Goal: Task Accomplishment & Management: Manage account settings

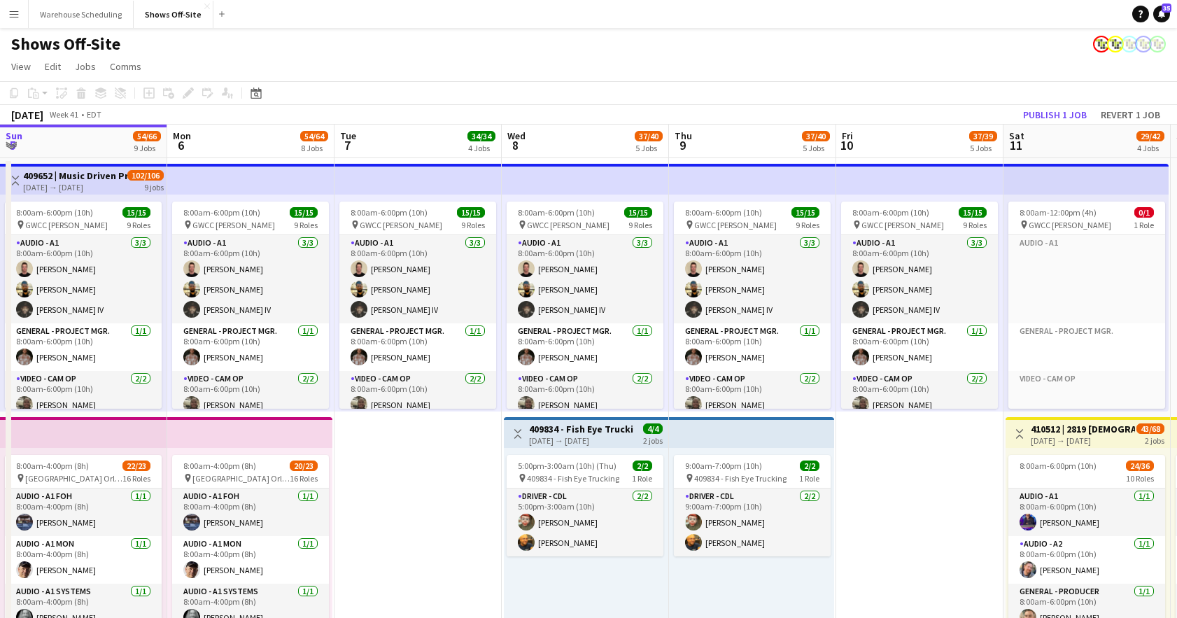
scroll to position [0, 322]
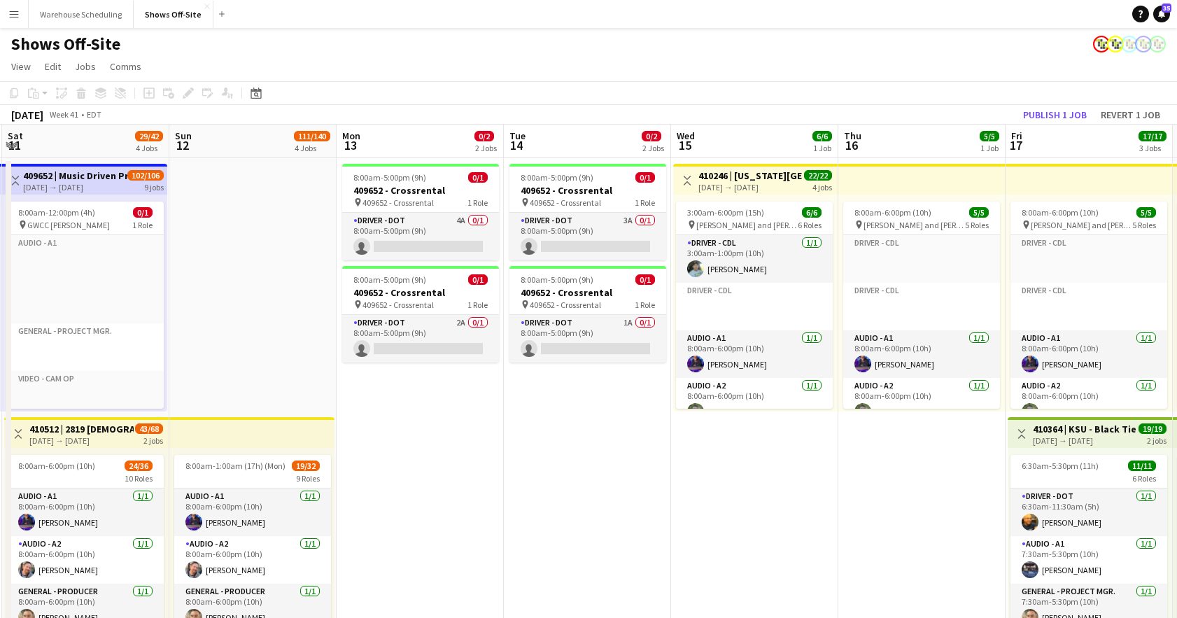
drag, startPoint x: 988, startPoint y: 500, endPoint x: 451, endPoint y: 466, distance: 538.5
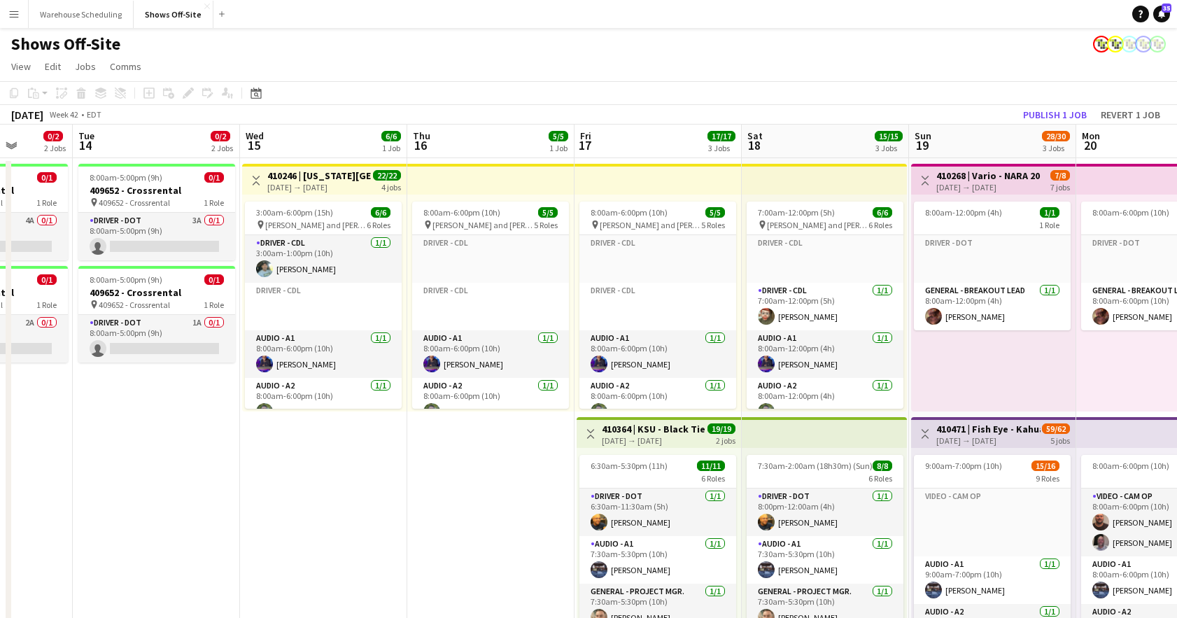
drag, startPoint x: 773, startPoint y: 491, endPoint x: 342, endPoint y: 486, distance: 431.1
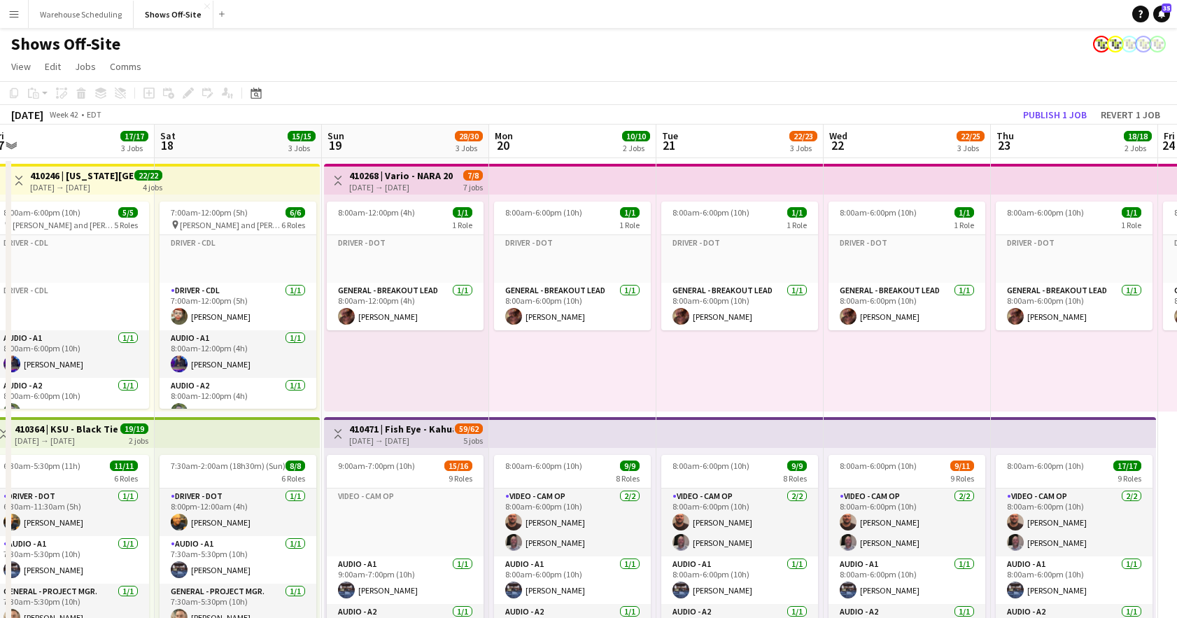
drag, startPoint x: 729, startPoint y: 481, endPoint x: 676, endPoint y: 452, distance: 60.2
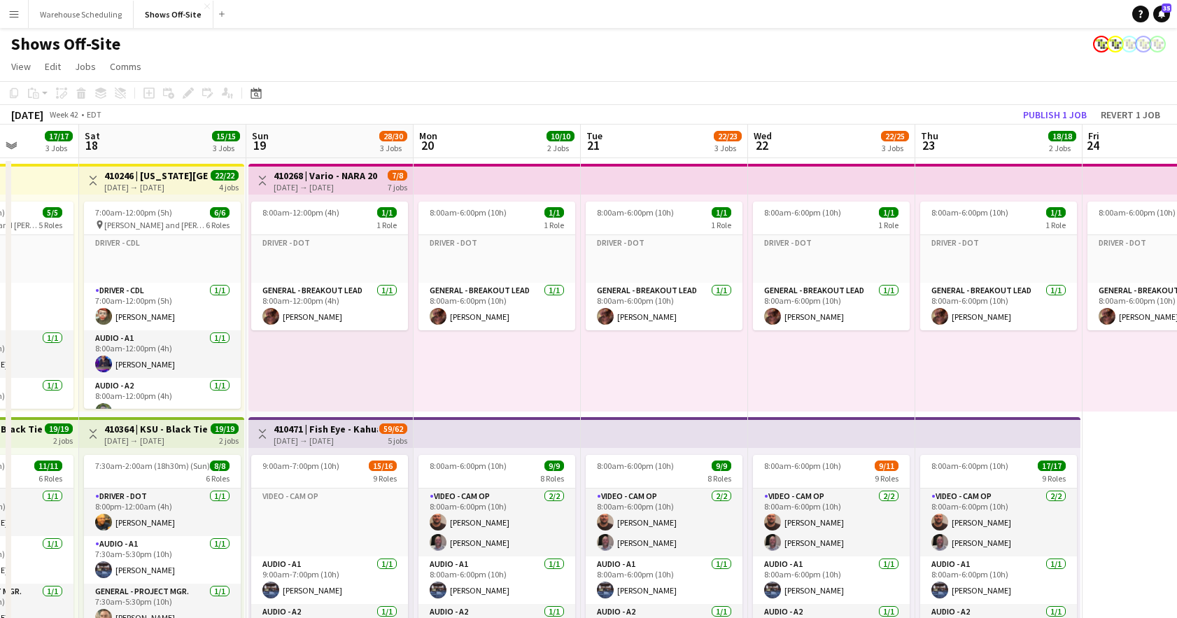
drag, startPoint x: 787, startPoint y: 436, endPoint x: 441, endPoint y: 428, distance: 346.5
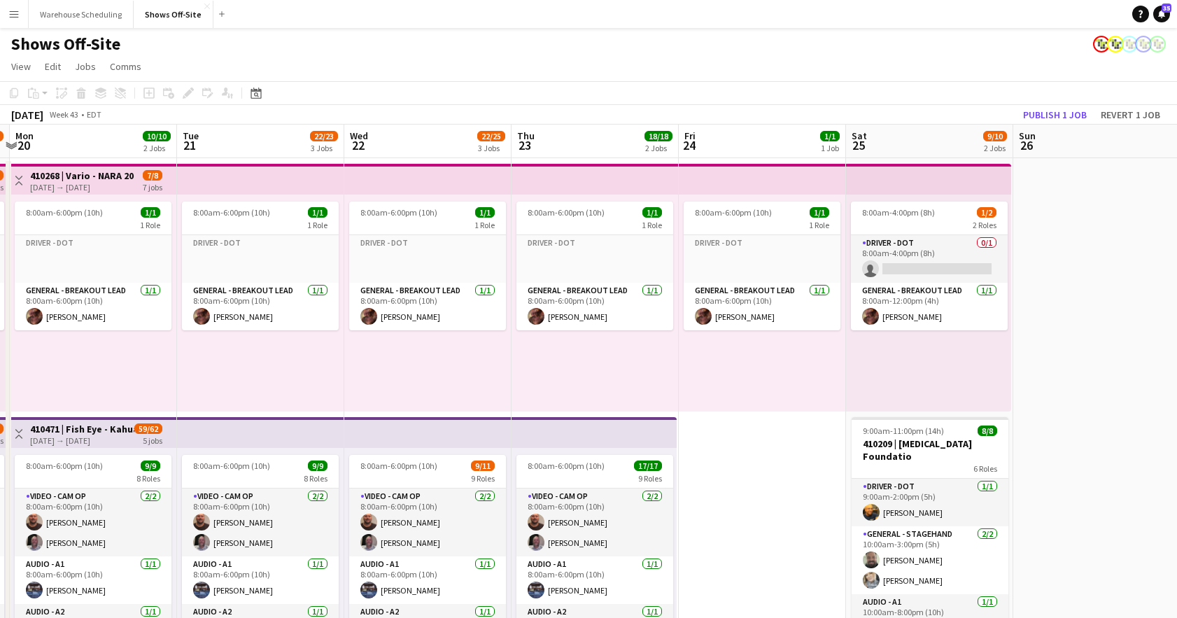
drag, startPoint x: 638, startPoint y: 422, endPoint x: 340, endPoint y: 424, distance: 297.4
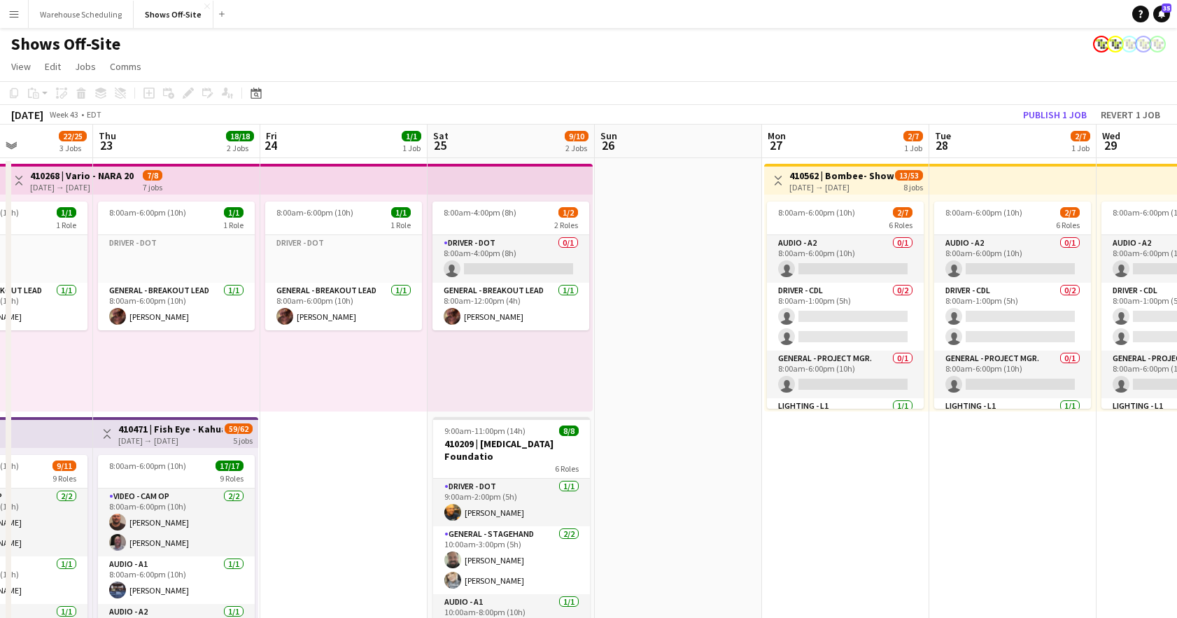
drag, startPoint x: 773, startPoint y: 449, endPoint x: 523, endPoint y: 435, distance: 250.3
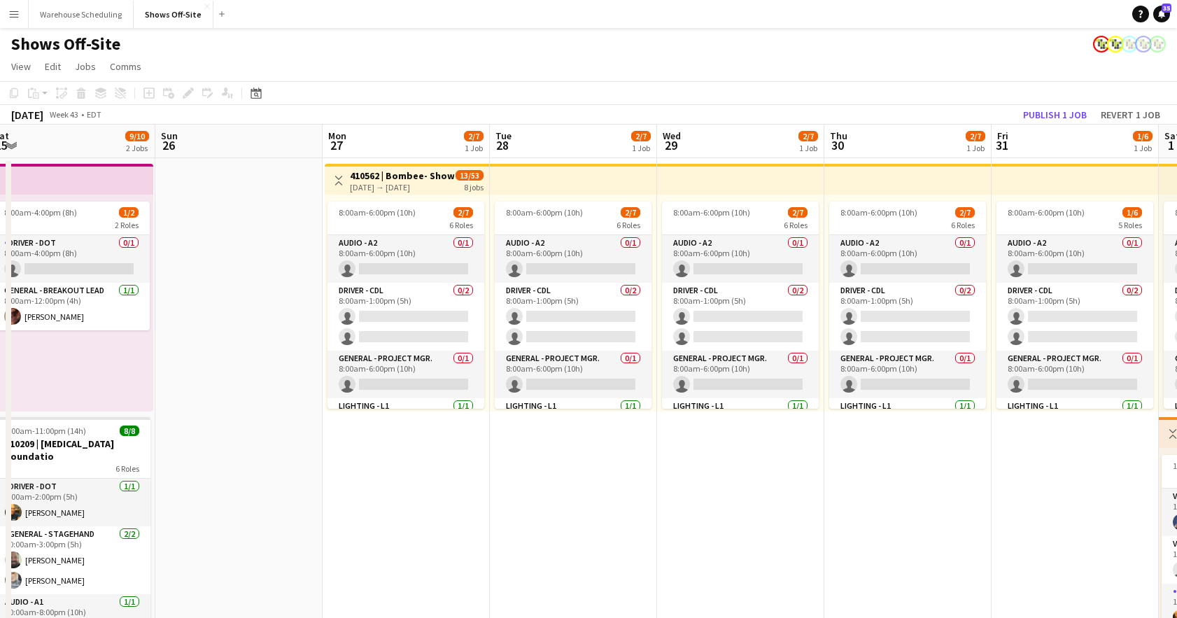
drag, startPoint x: 523, startPoint y: 485, endPoint x: 1092, endPoint y: 440, distance: 570.0
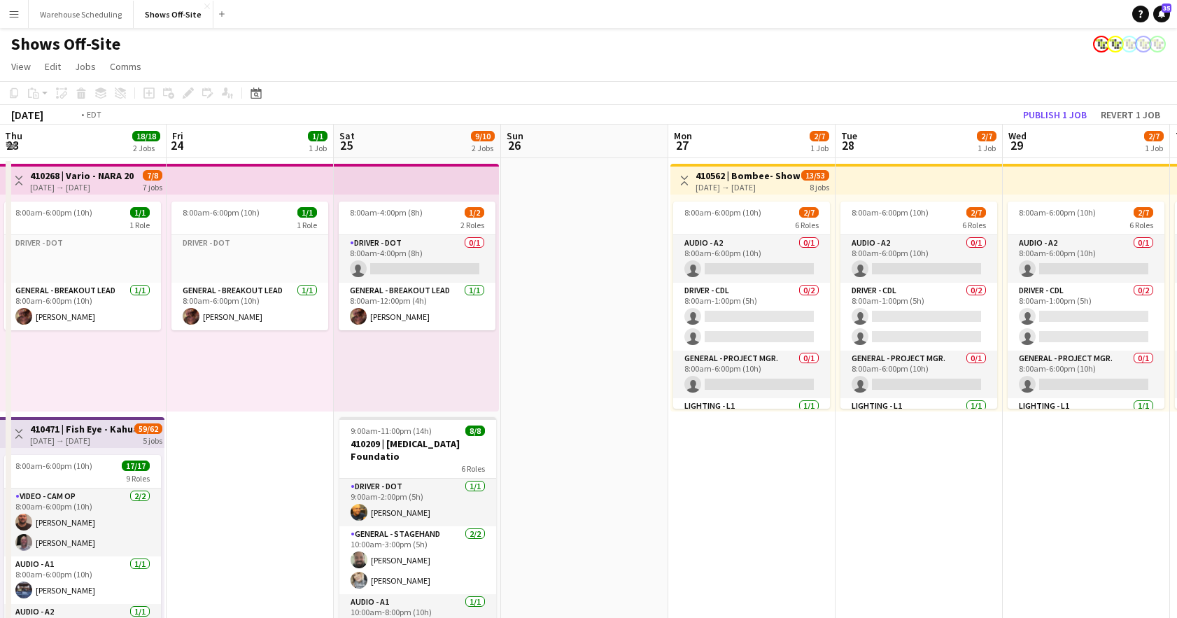
drag, startPoint x: 98, startPoint y: 393, endPoint x: 750, endPoint y: 385, distance: 652.3
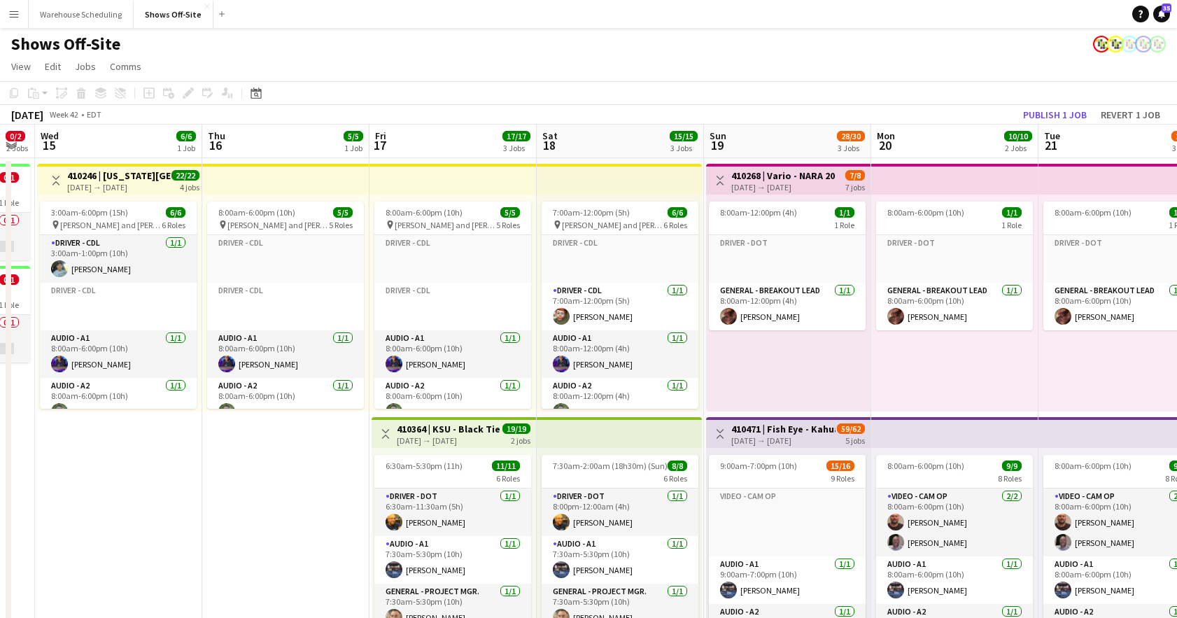
drag, startPoint x: 659, startPoint y: 360, endPoint x: 745, endPoint y: 371, distance: 86.8
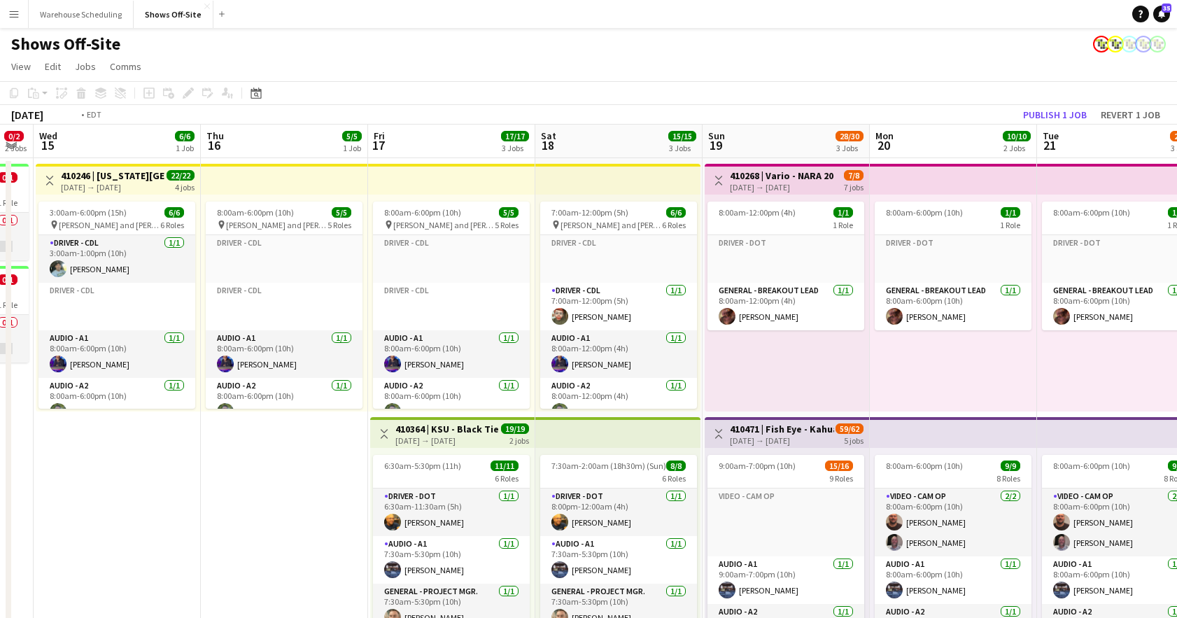
drag, startPoint x: 284, startPoint y: 363, endPoint x: 938, endPoint y: 367, distance: 654.4
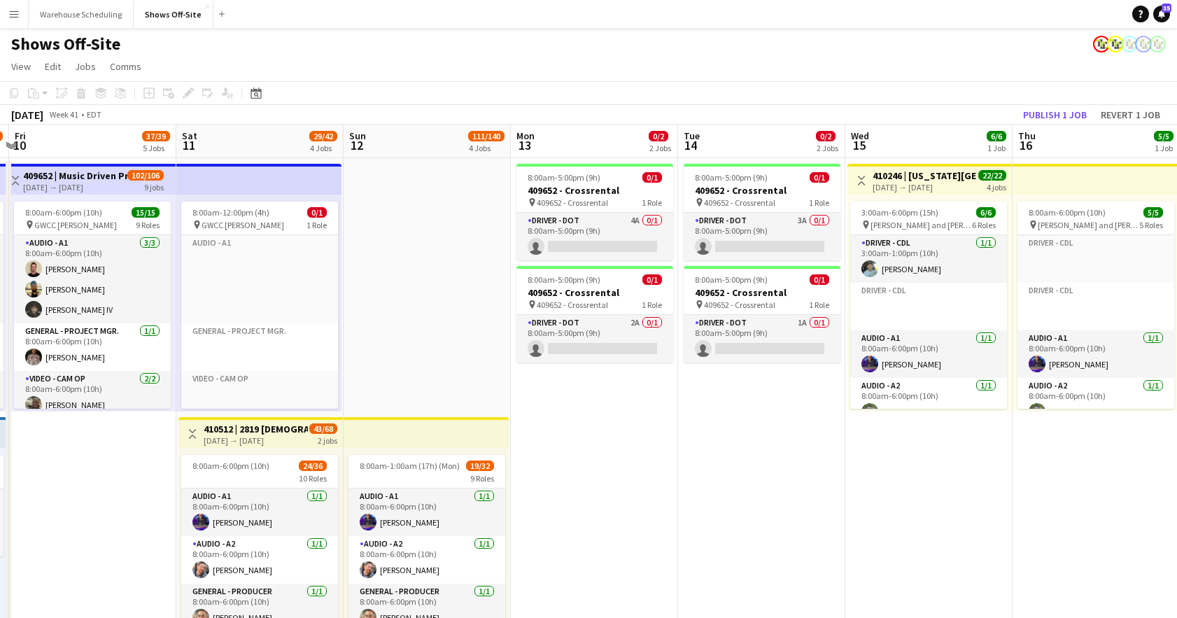
scroll to position [0, 323]
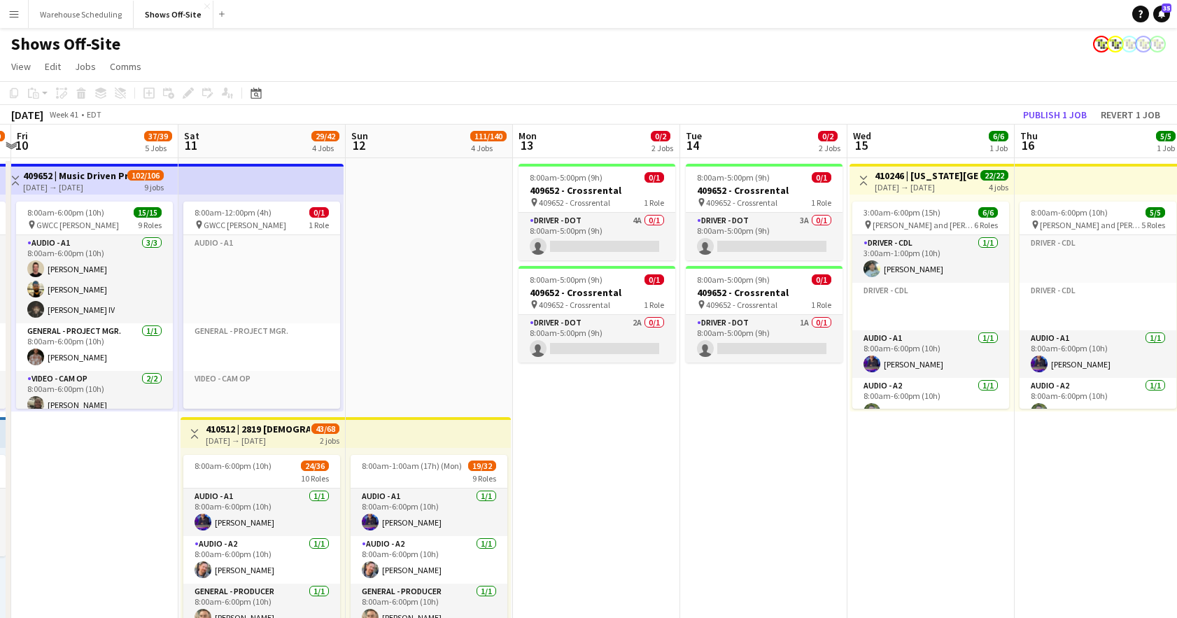
drag, startPoint x: 451, startPoint y: 400, endPoint x: 749, endPoint y: 407, distance: 297.5
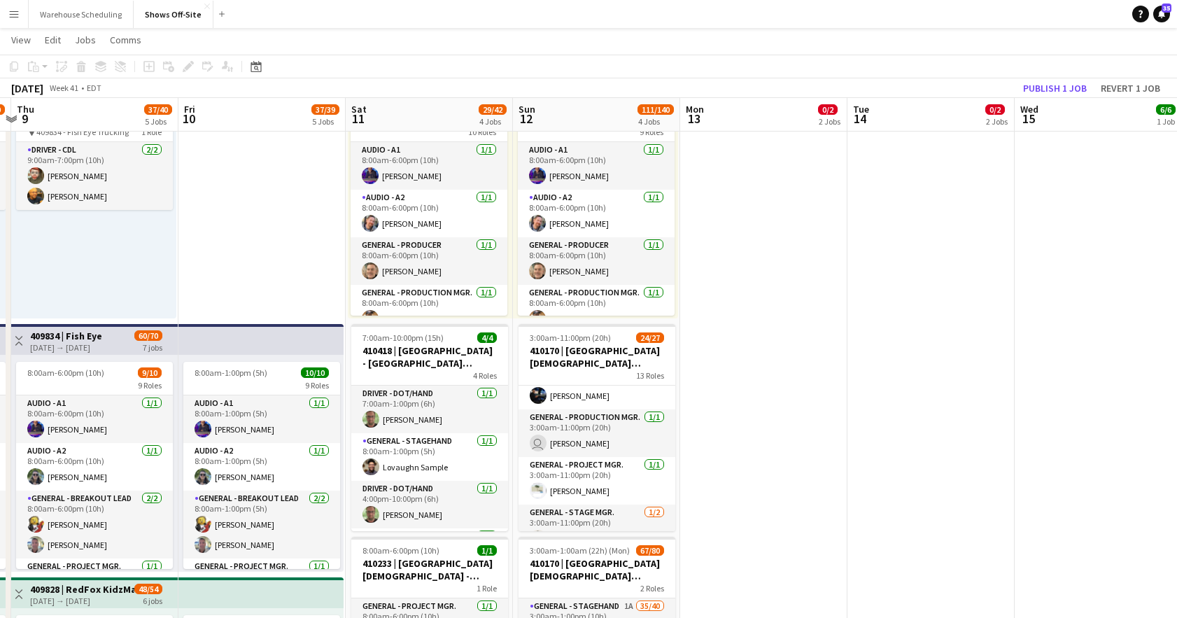
scroll to position [321, 0]
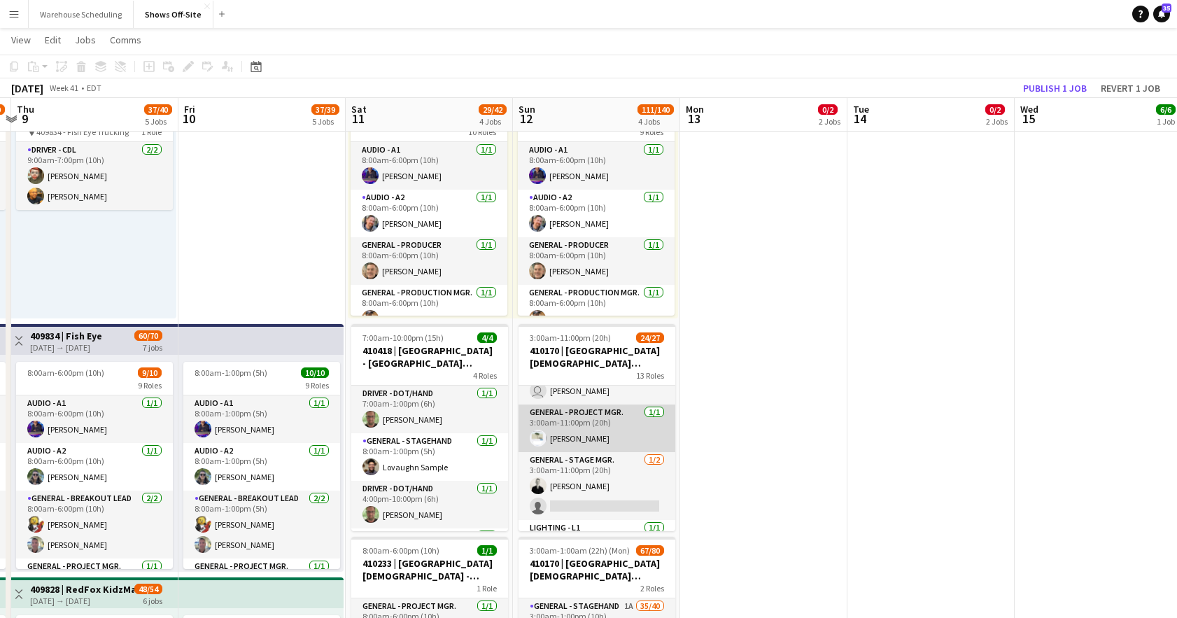
click at [580, 421] on app-card-role "General - Project Mgr. [DATE] 3:00am-11:00pm (20h) [PERSON_NAME]" at bounding box center [597, 428] width 157 height 48
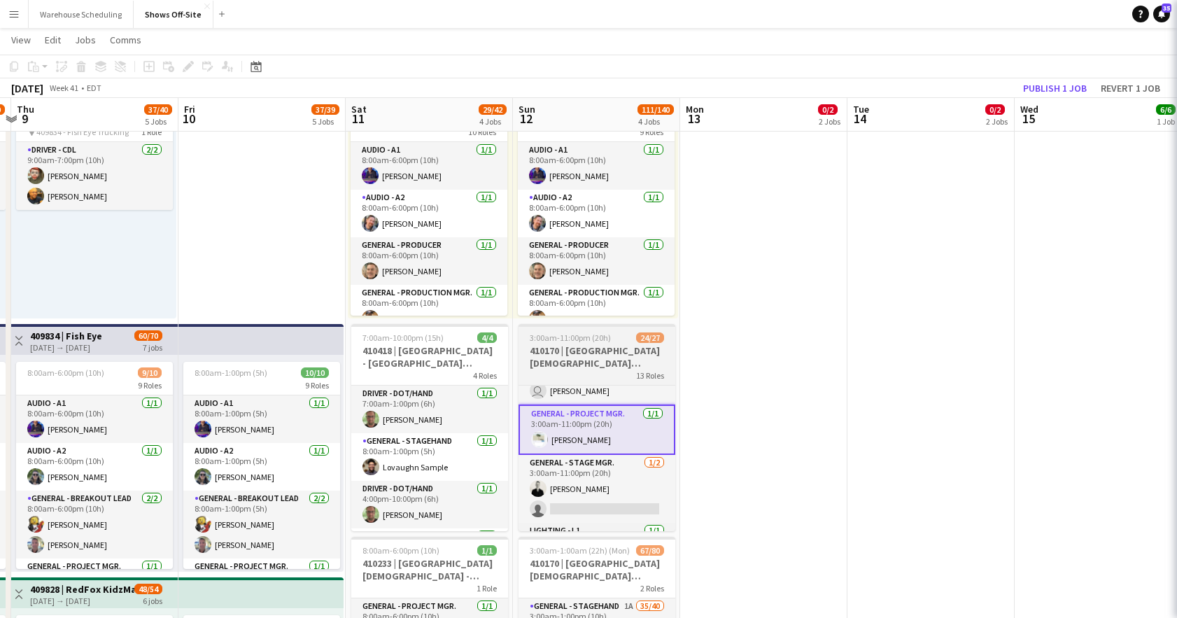
click at [584, 357] on h3 "410170 | [GEOGRAPHIC_DATA][DEMOGRAPHIC_DATA] ACCESS 2025" at bounding box center [597, 356] width 157 height 25
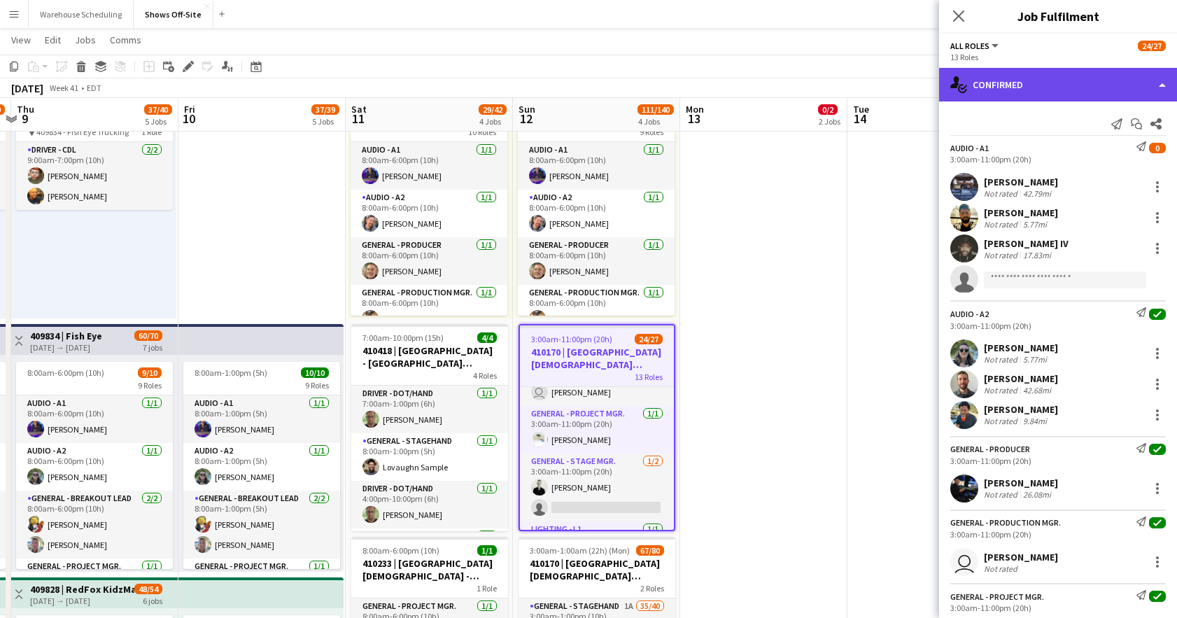
click at [1069, 82] on div "single-neutral-actions-check-2 Confirmed" at bounding box center [1058, 85] width 238 height 34
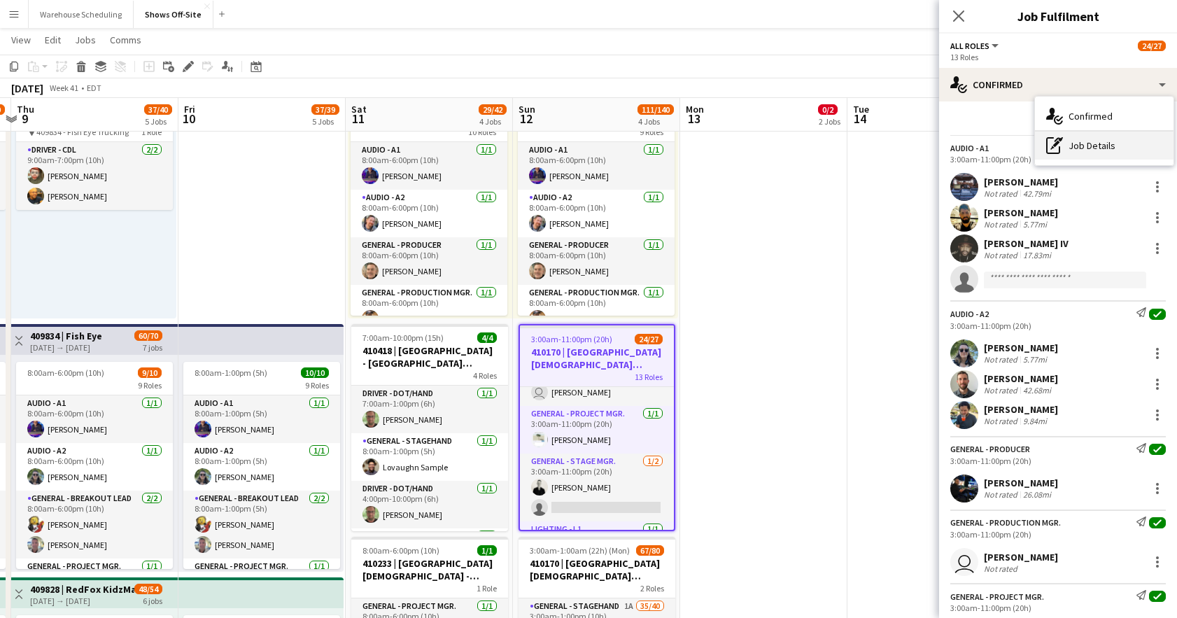
click at [1111, 143] on div "pen-write Job Details" at bounding box center [1104, 146] width 139 height 28
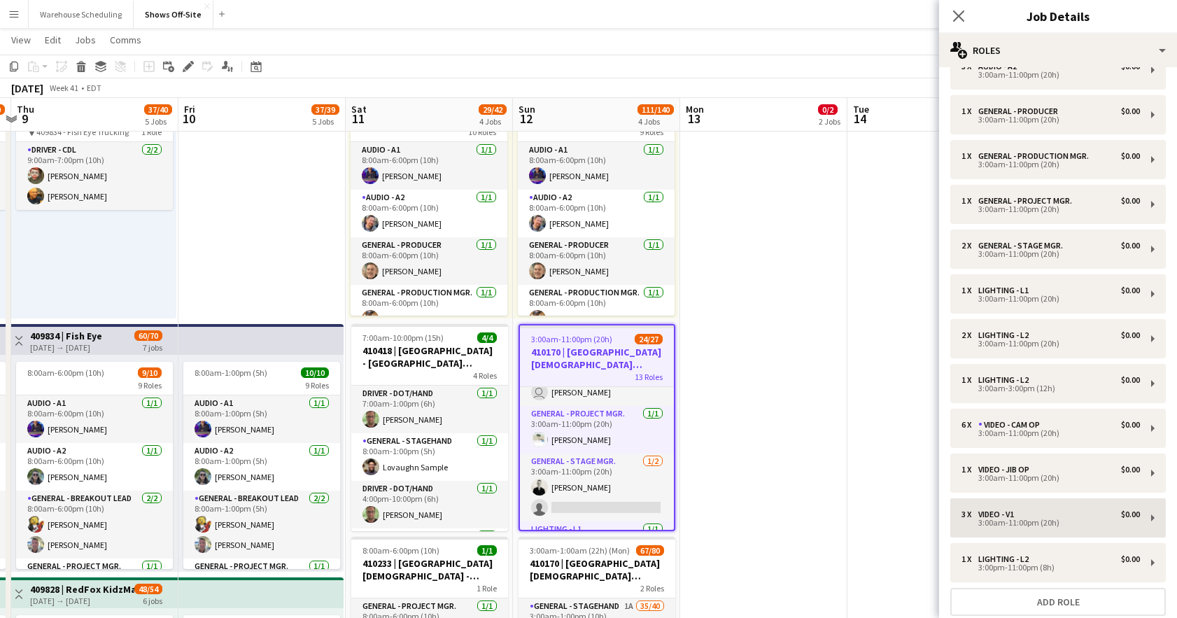
scroll to position [179, 0]
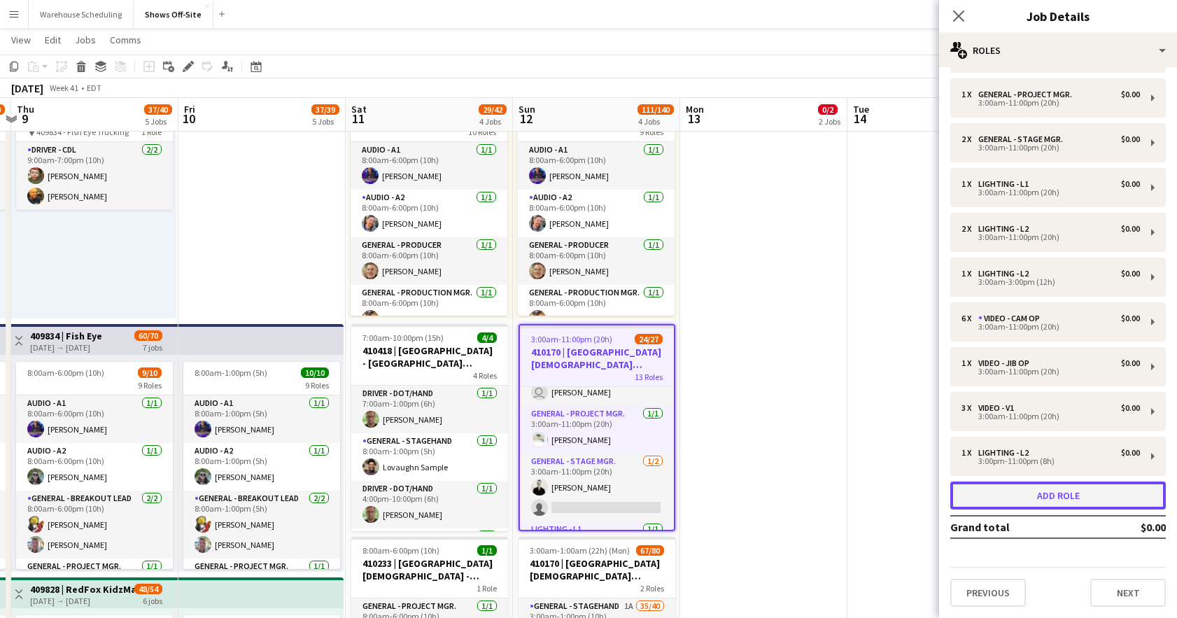
click at [1057, 491] on button "Add role" at bounding box center [1058, 495] width 216 height 28
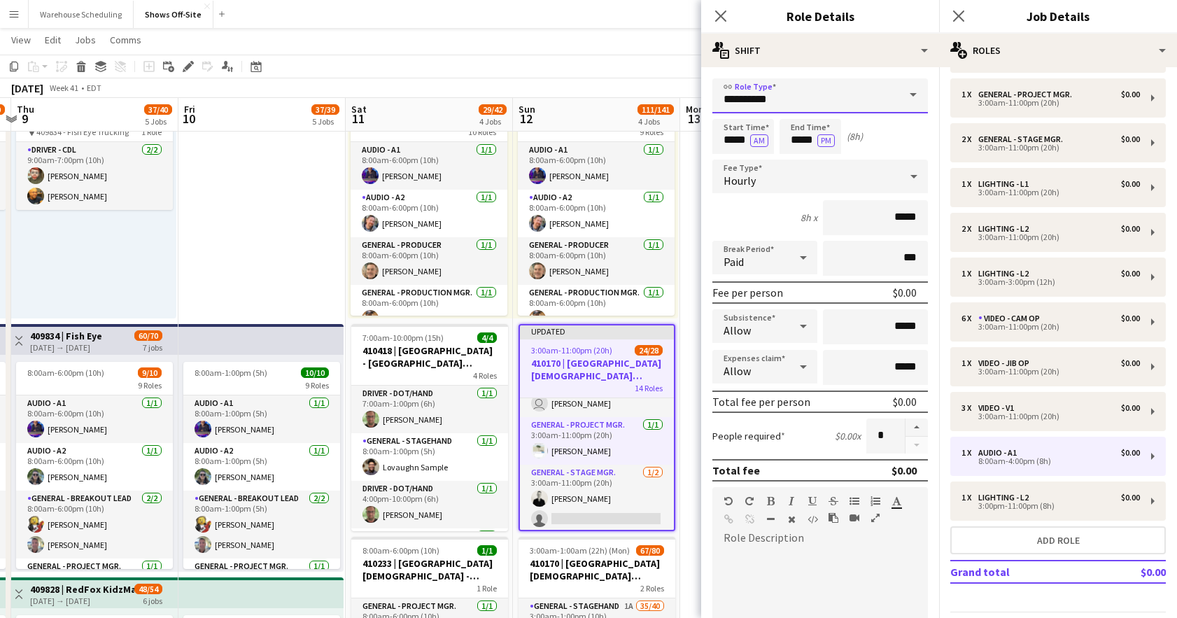
click at [773, 106] on input "**********" at bounding box center [820, 95] width 216 height 35
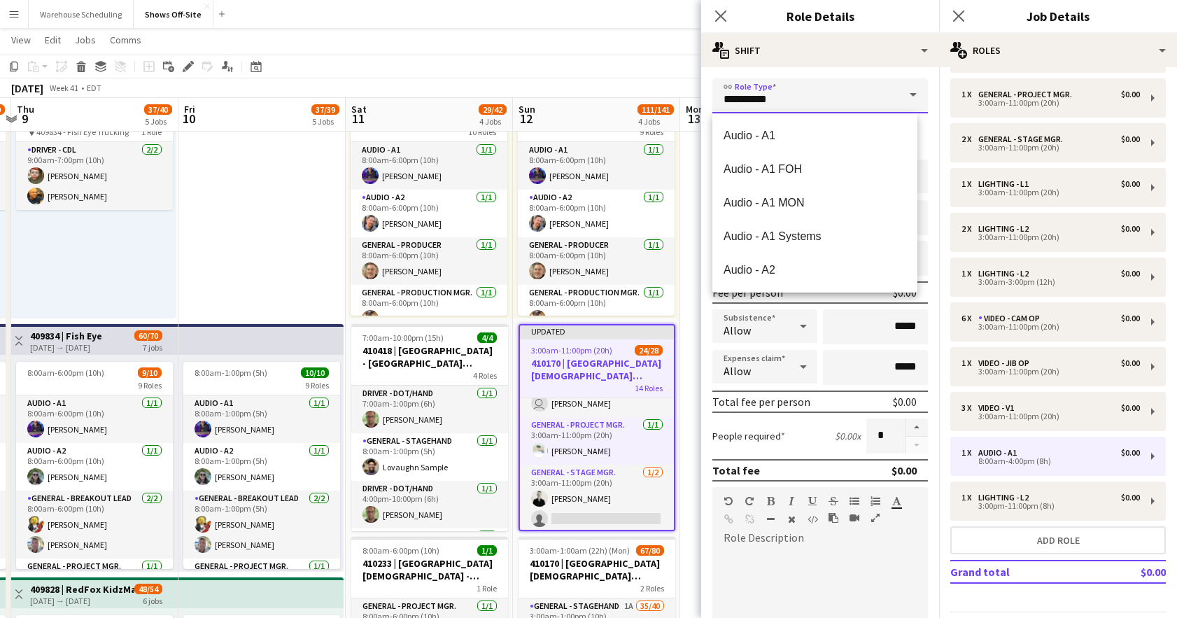
click at [773, 106] on input "**********" at bounding box center [820, 95] width 216 height 35
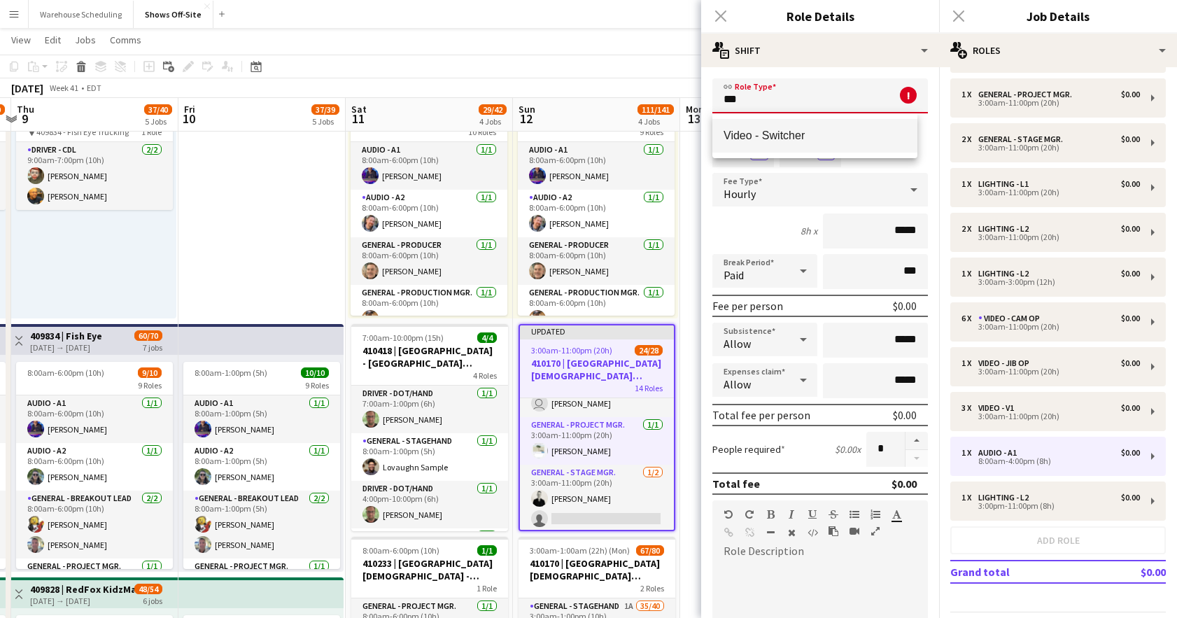
click at [784, 141] on span "Video - Switcher" at bounding box center [815, 135] width 183 height 13
type input "**********"
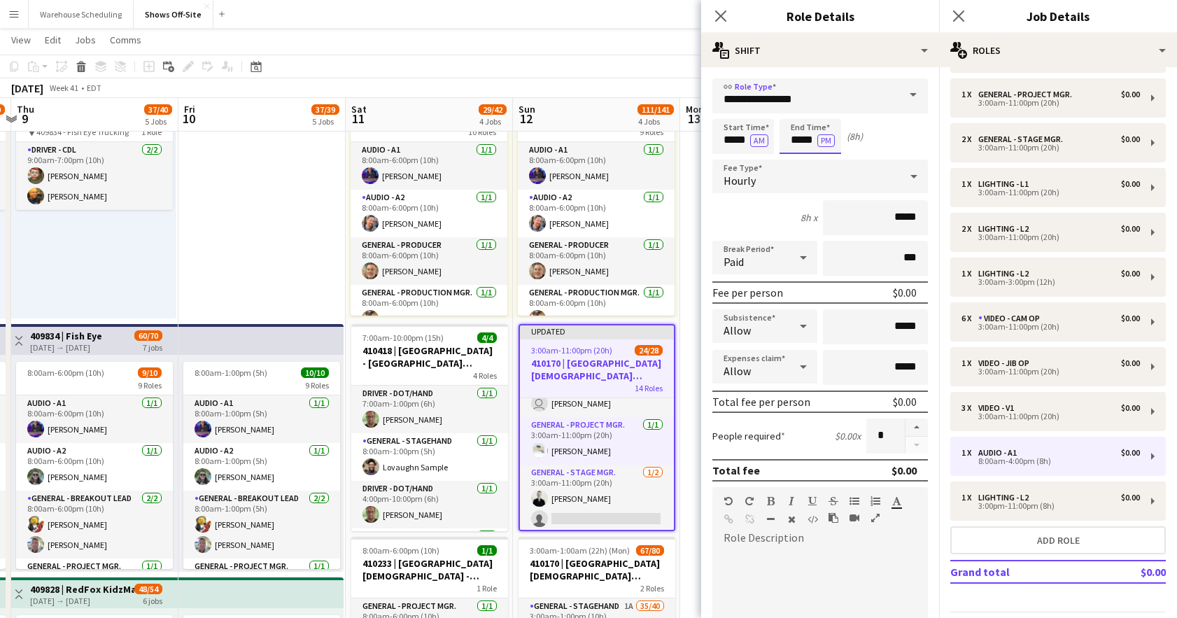
click at [801, 140] on input "*****" at bounding box center [811, 136] width 62 height 35
drag, startPoint x: 801, startPoint y: 141, endPoint x: 778, endPoint y: 142, distance: 23.1
click at [778, 142] on div "Start Time ***** AM End Time ***** PM (8h)" at bounding box center [820, 136] width 216 height 35
type input "*****"
click at [959, 17] on icon "Close pop-in" at bounding box center [958, 15] width 13 height 13
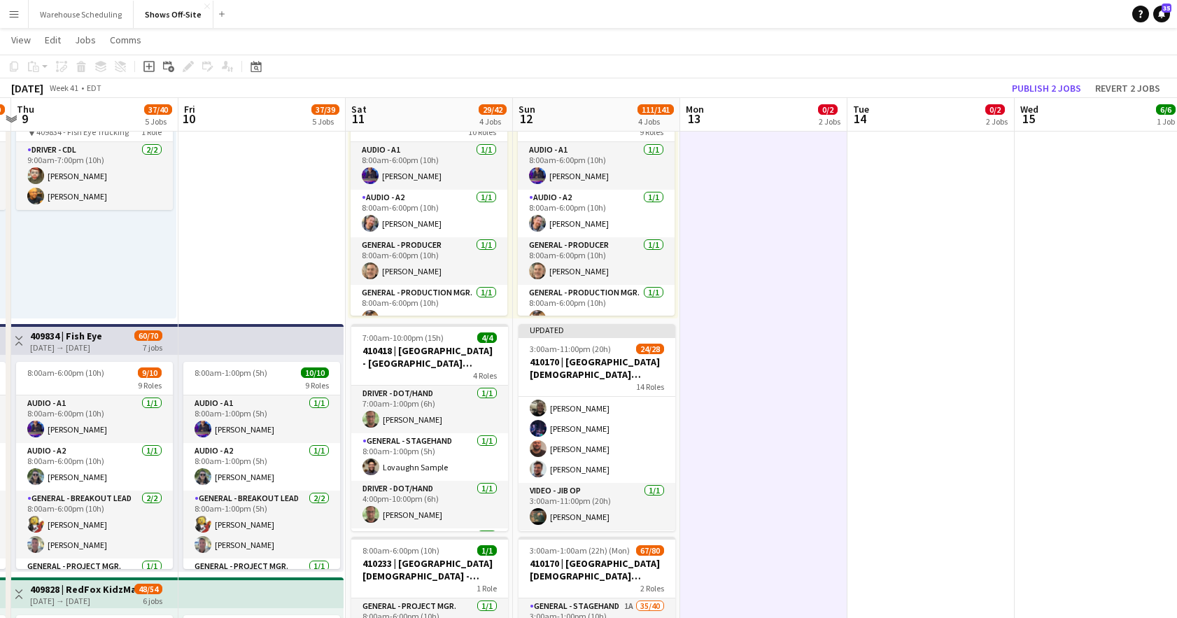
scroll to position [816, 0]
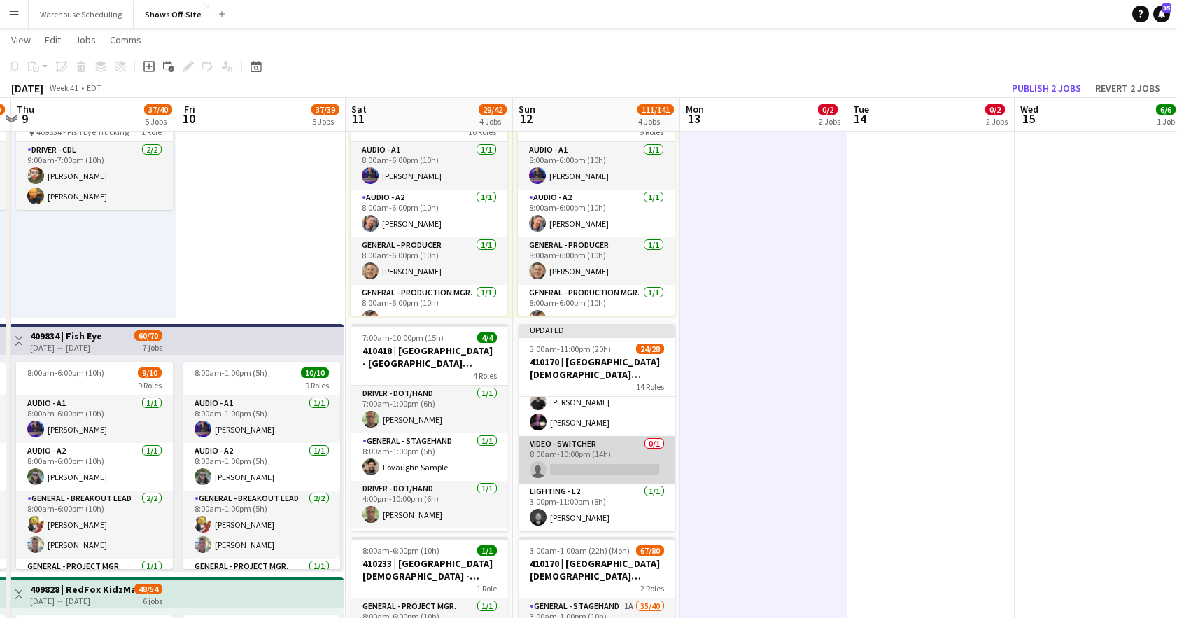
click at [582, 465] on app-card-role "Video - Switcher 0/1 8:00am-10:00pm (14h) single-neutral-actions" at bounding box center [597, 460] width 157 height 48
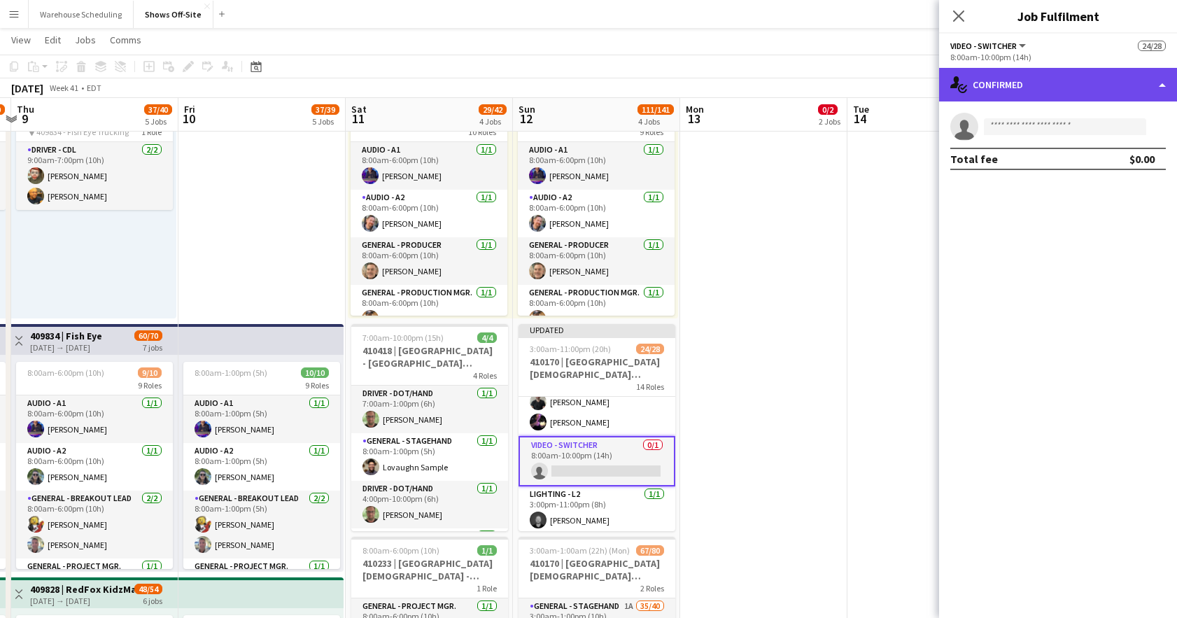
click at [1077, 85] on div "single-neutral-actions-check-2 Confirmed" at bounding box center [1058, 85] width 238 height 34
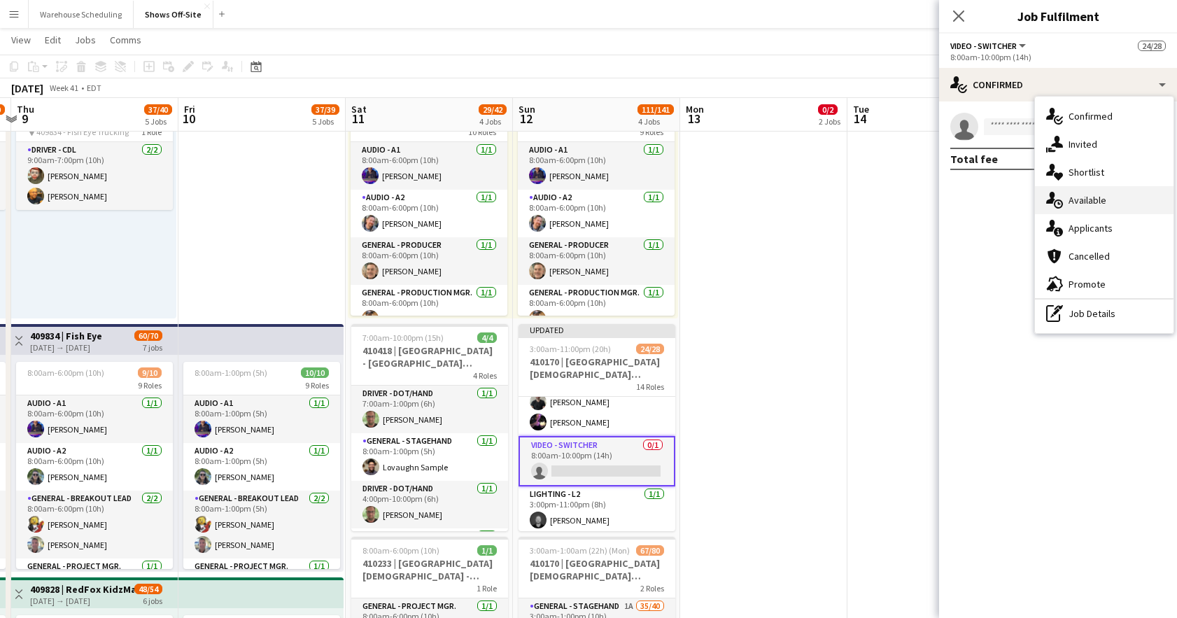
click at [1112, 211] on div "single-neutral-actions-upload Available" at bounding box center [1104, 200] width 139 height 28
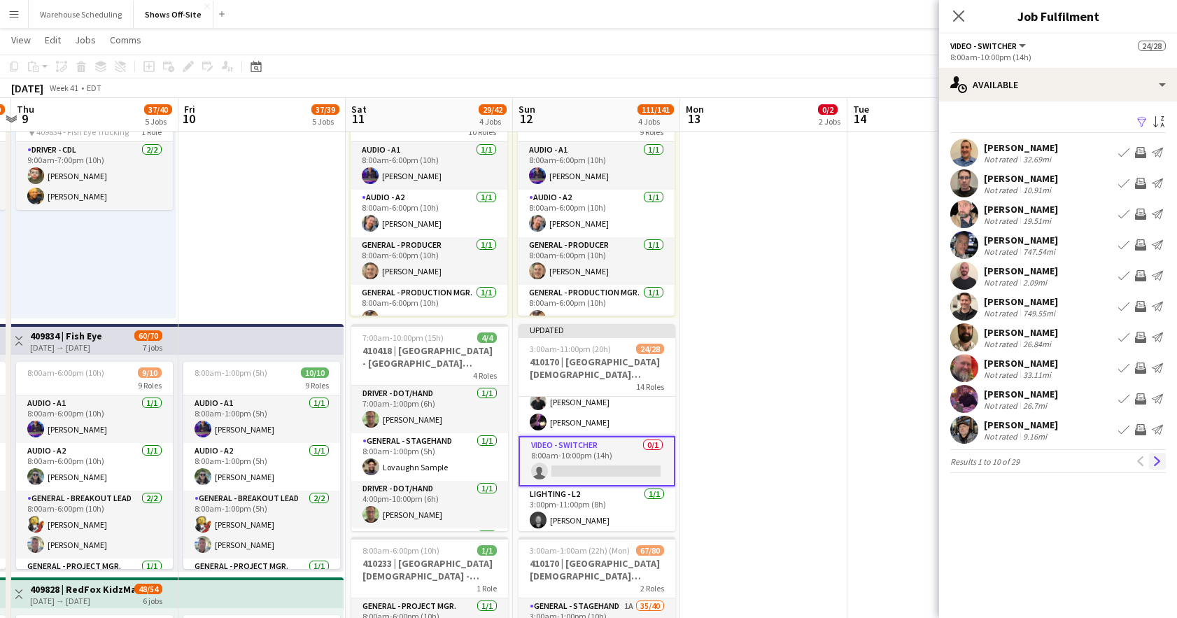
click at [1162, 462] on button "Next" at bounding box center [1157, 461] width 17 height 17
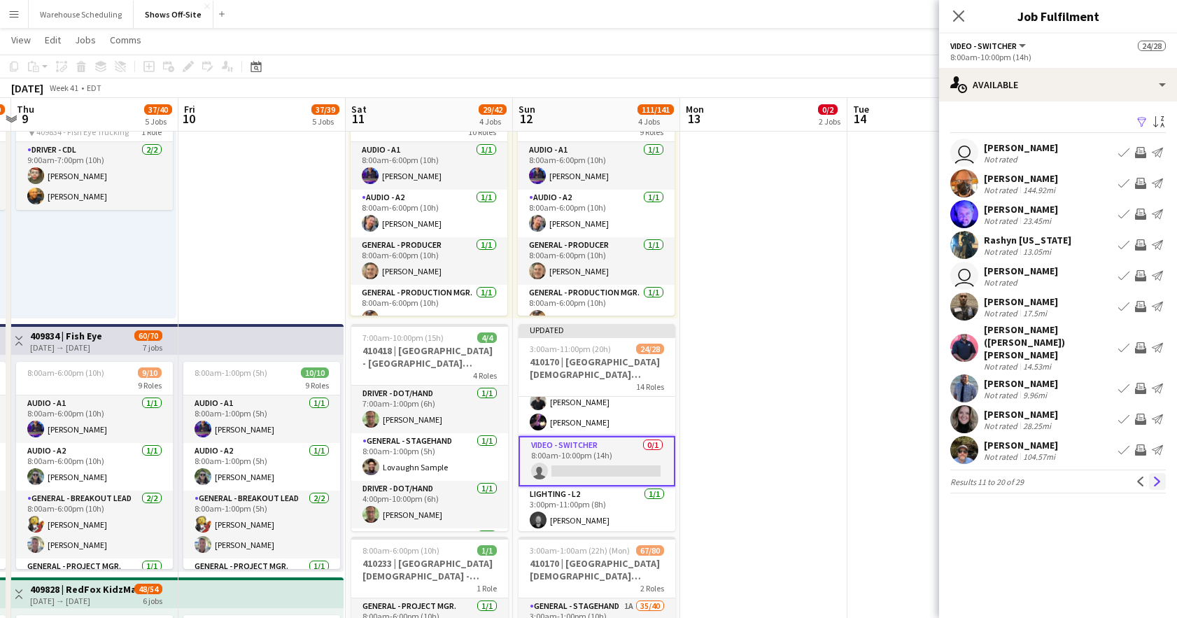
click at [1162, 473] on button "Next" at bounding box center [1157, 481] width 17 height 17
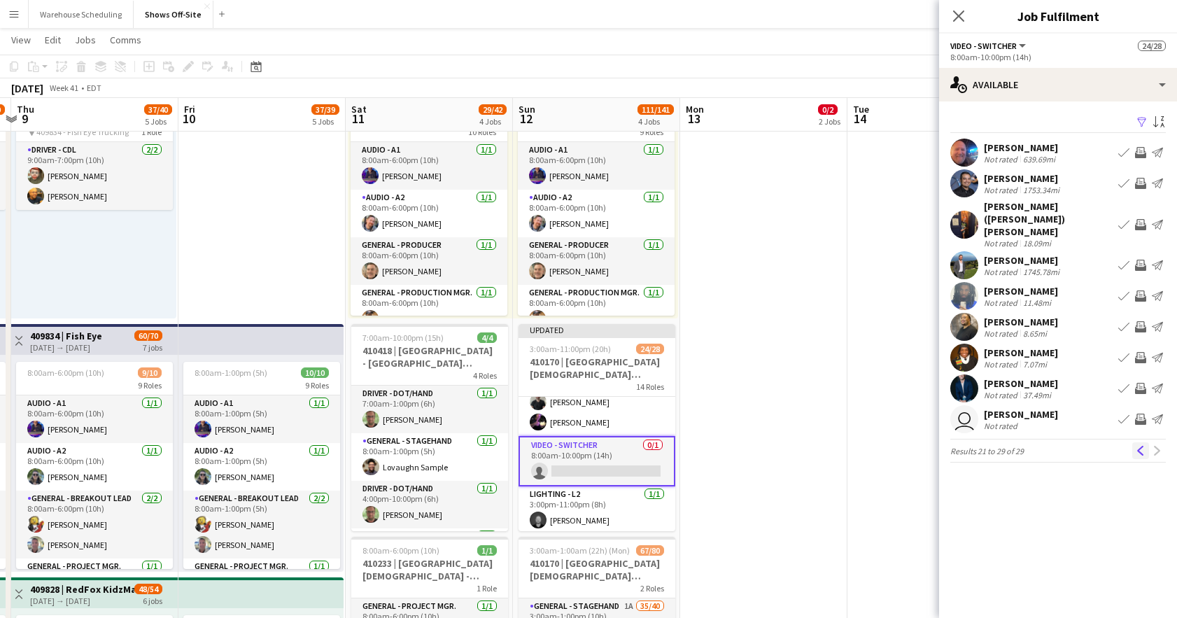
click at [1140, 446] on app-icon "Previous" at bounding box center [1141, 451] width 10 height 10
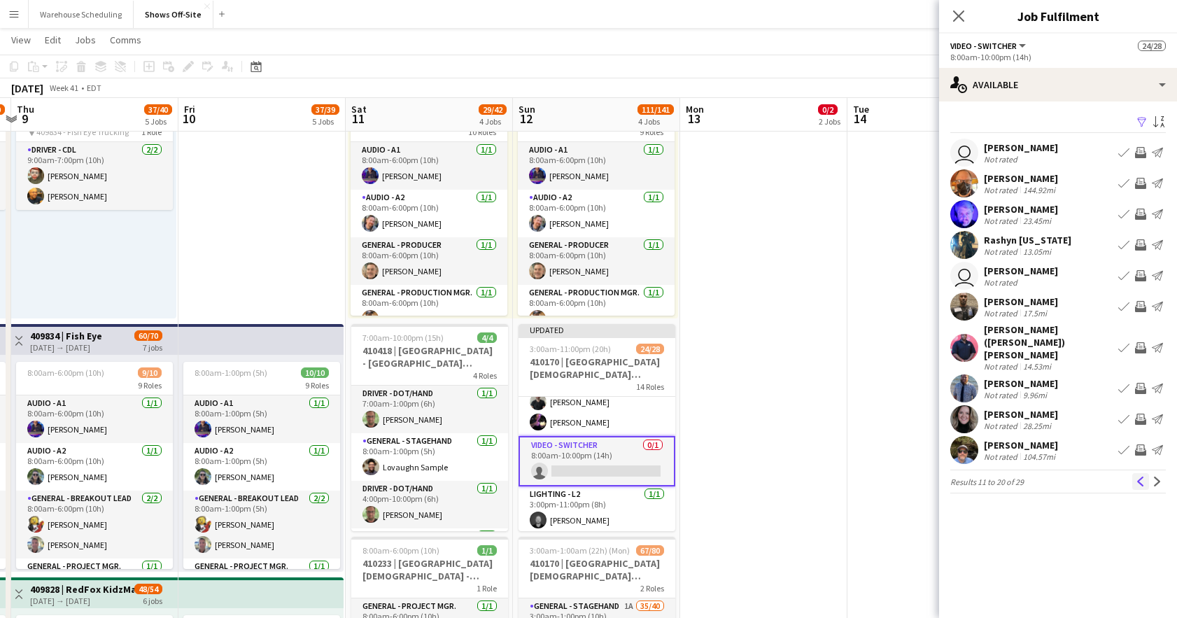
click at [1141, 477] on app-icon "Previous" at bounding box center [1141, 482] width 10 height 10
